Goal: Task Accomplishment & Management: Manage account settings

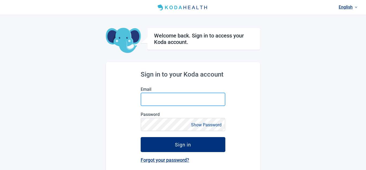
click at [150, 95] on input "Email" at bounding box center [183, 99] width 85 height 13
type input "[EMAIL_ADDRESS][DOMAIN_NAME]"
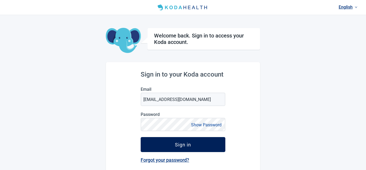
click at [178, 142] on div "Sign in" at bounding box center [183, 144] width 16 height 5
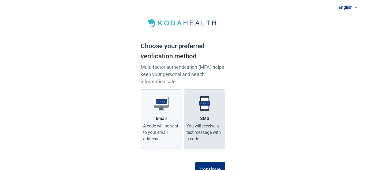
click at [207, 115] on label "SMS You will receive a text message with a code." at bounding box center [204, 118] width 41 height 59
click at [0, 0] on input "SMS You will receive a text message with a code." at bounding box center [0, 0] width 0 height 0
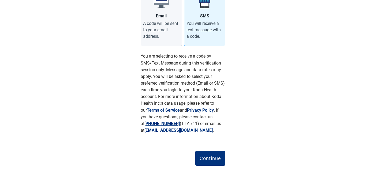
scroll to position [115, 0]
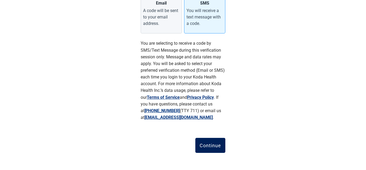
click at [215, 149] on button "Continue" at bounding box center [210, 145] width 30 height 15
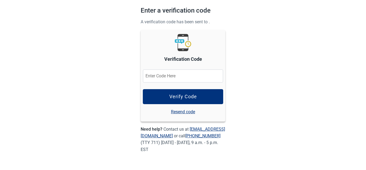
scroll to position [35, 0]
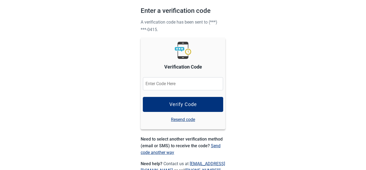
click at [159, 85] on input "Verification Code" at bounding box center [183, 83] width 80 height 13
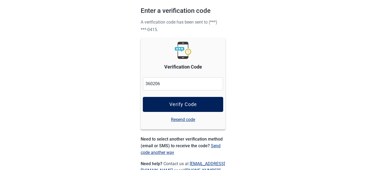
type input "360206"
click at [176, 103] on div "Verify Code" at bounding box center [183, 104] width 28 height 5
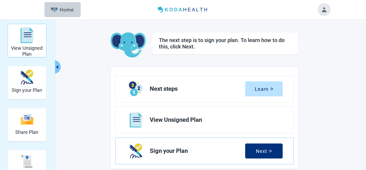
click at [17, 39] on div "View Unsigned Plan" at bounding box center [27, 35] width 34 height 20
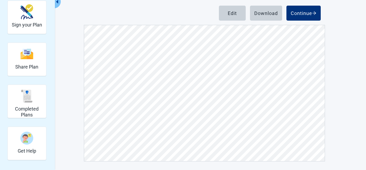
scroll to position [2502, 0]
drag, startPoint x: 229, startPoint y: 13, endPoint x: 84, endPoint y: 53, distance: 151.2
click at [229, 13] on div "Edit" at bounding box center [232, 12] width 9 height 5
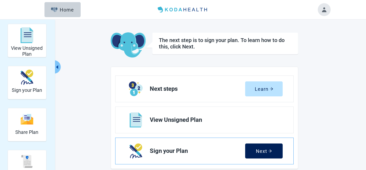
click at [264, 147] on button "Next" at bounding box center [263, 150] width 37 height 15
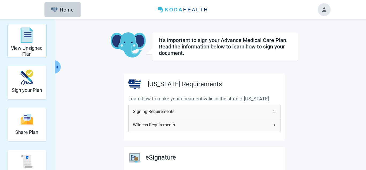
click at [22, 40] on img "View Unsigned Plan" at bounding box center [26, 35] width 13 height 16
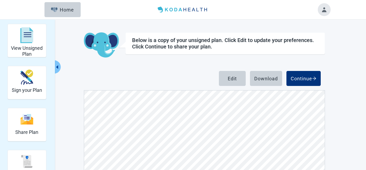
scroll to position [885, 0]
click at [235, 79] on div "Edit" at bounding box center [232, 78] width 9 height 5
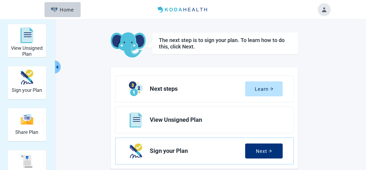
scroll to position [225, 0]
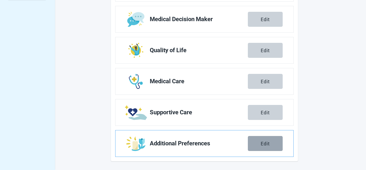
click at [270, 147] on button "Edit" at bounding box center [265, 143] width 35 height 15
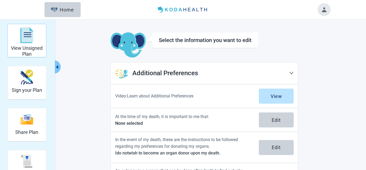
click at [21, 44] on div "View Unsigned Plan" at bounding box center [27, 35] width 34 height 20
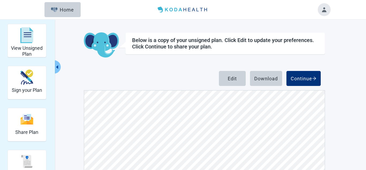
click at [326, 10] on button "Toggle account menu" at bounding box center [323, 9] width 13 height 13
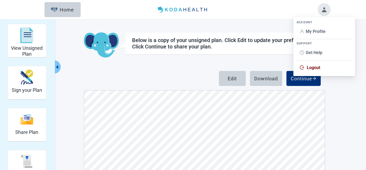
click at [307, 66] on span "Logout" at bounding box center [312, 67] width 13 height 5
